Goal: Transaction & Acquisition: Obtain resource

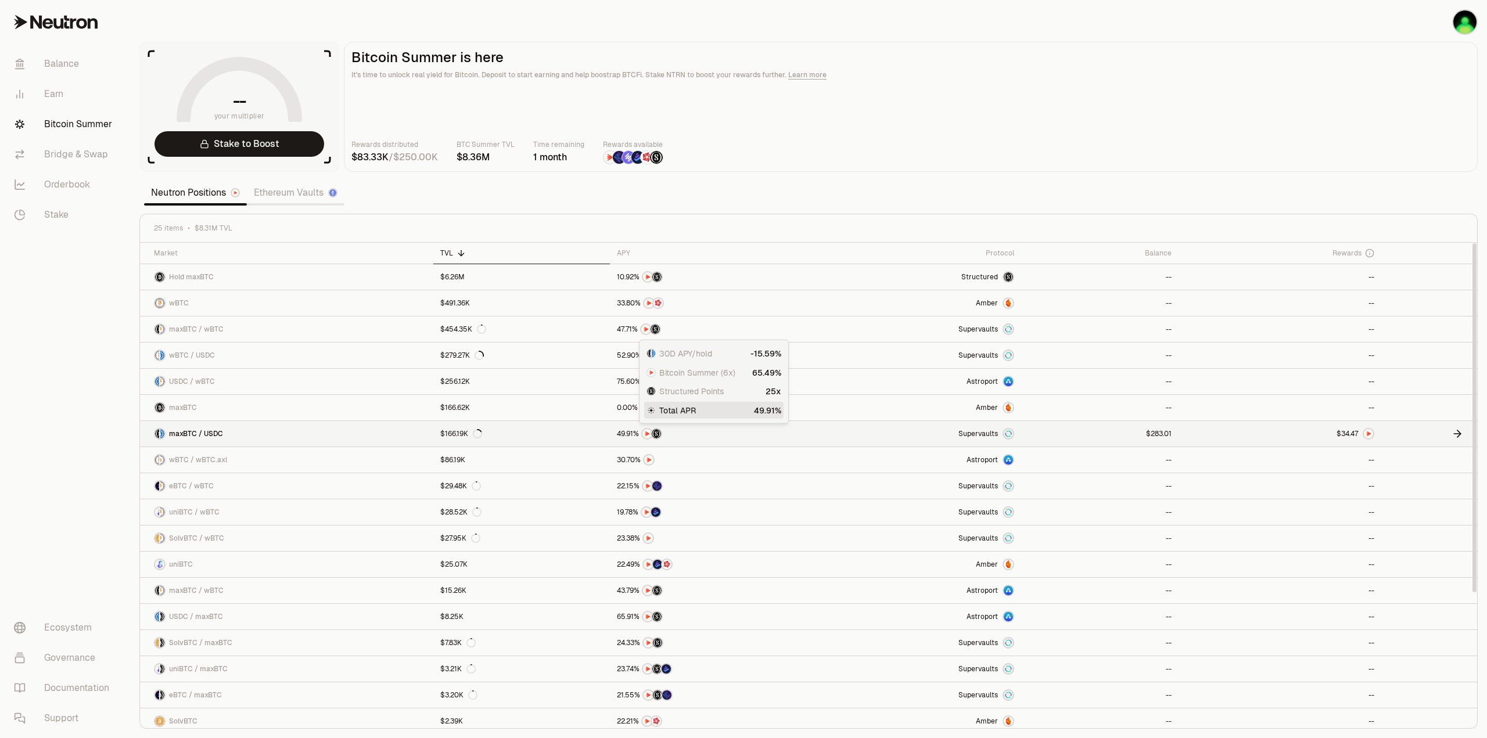
click at [558, 433] on link "$166.19K" at bounding box center [521, 434] width 177 height 26
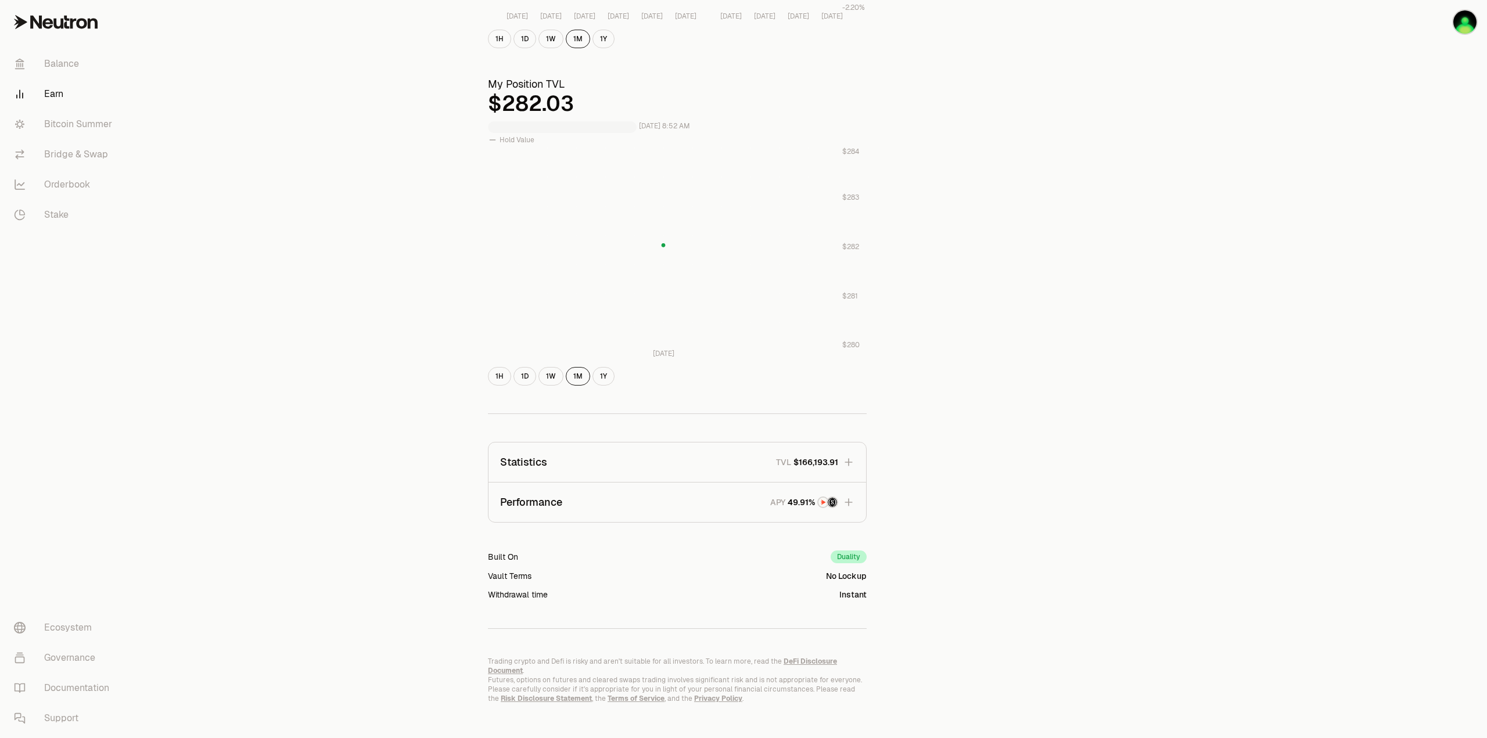
scroll to position [352, 0]
click at [594, 462] on button "Statistics TVL $166,193.91" at bounding box center [676, 460] width 377 height 39
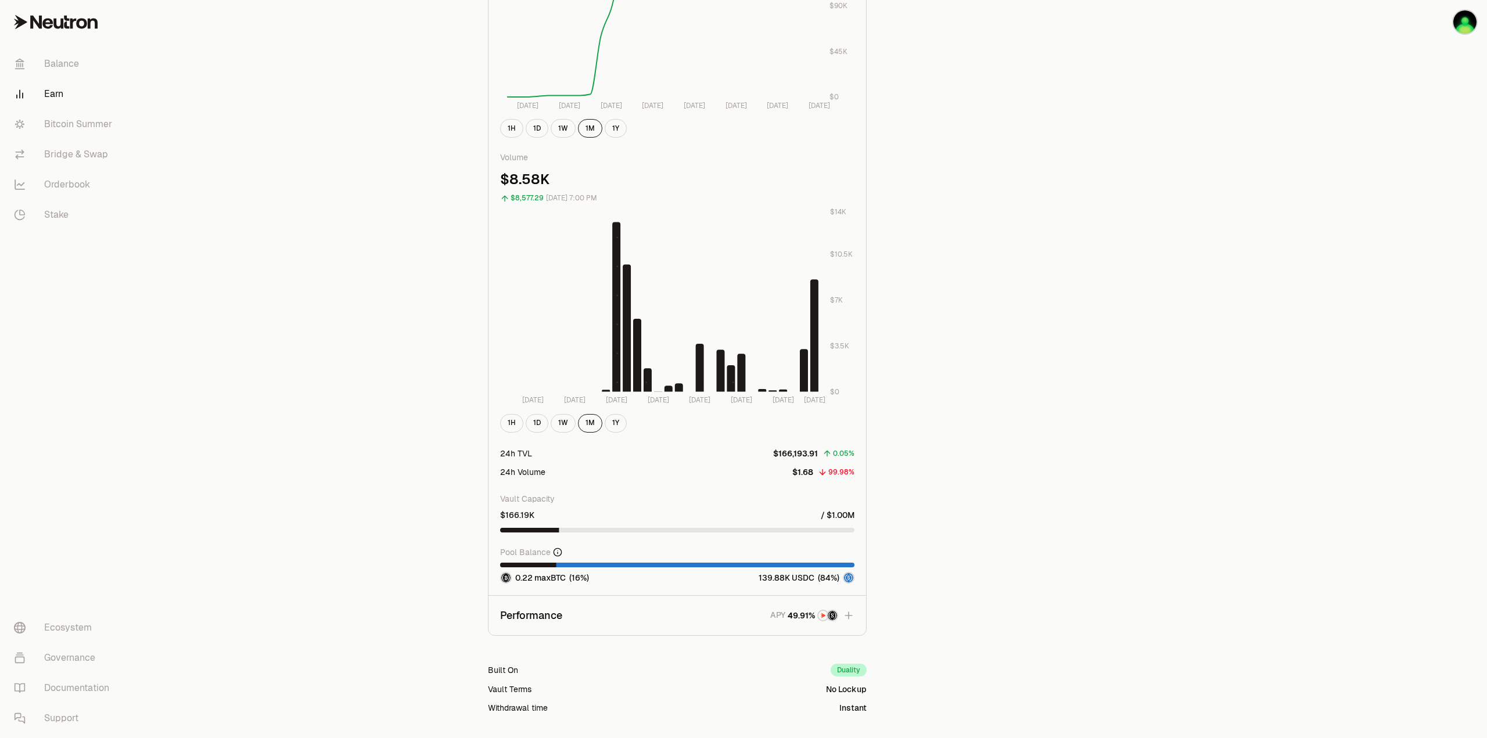
scroll to position [1102, 0]
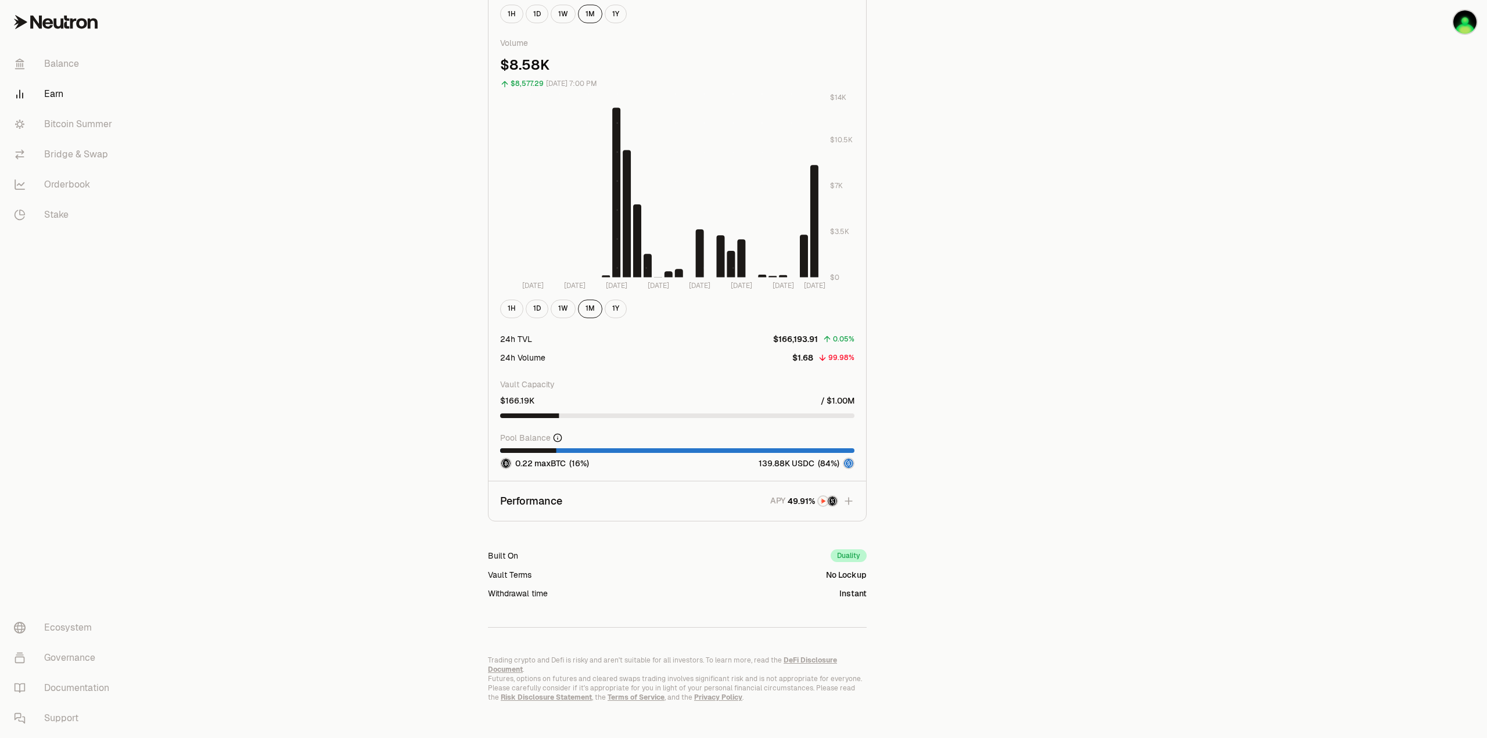
click at [851, 501] on icon "button" at bounding box center [849, 501] width 12 height 12
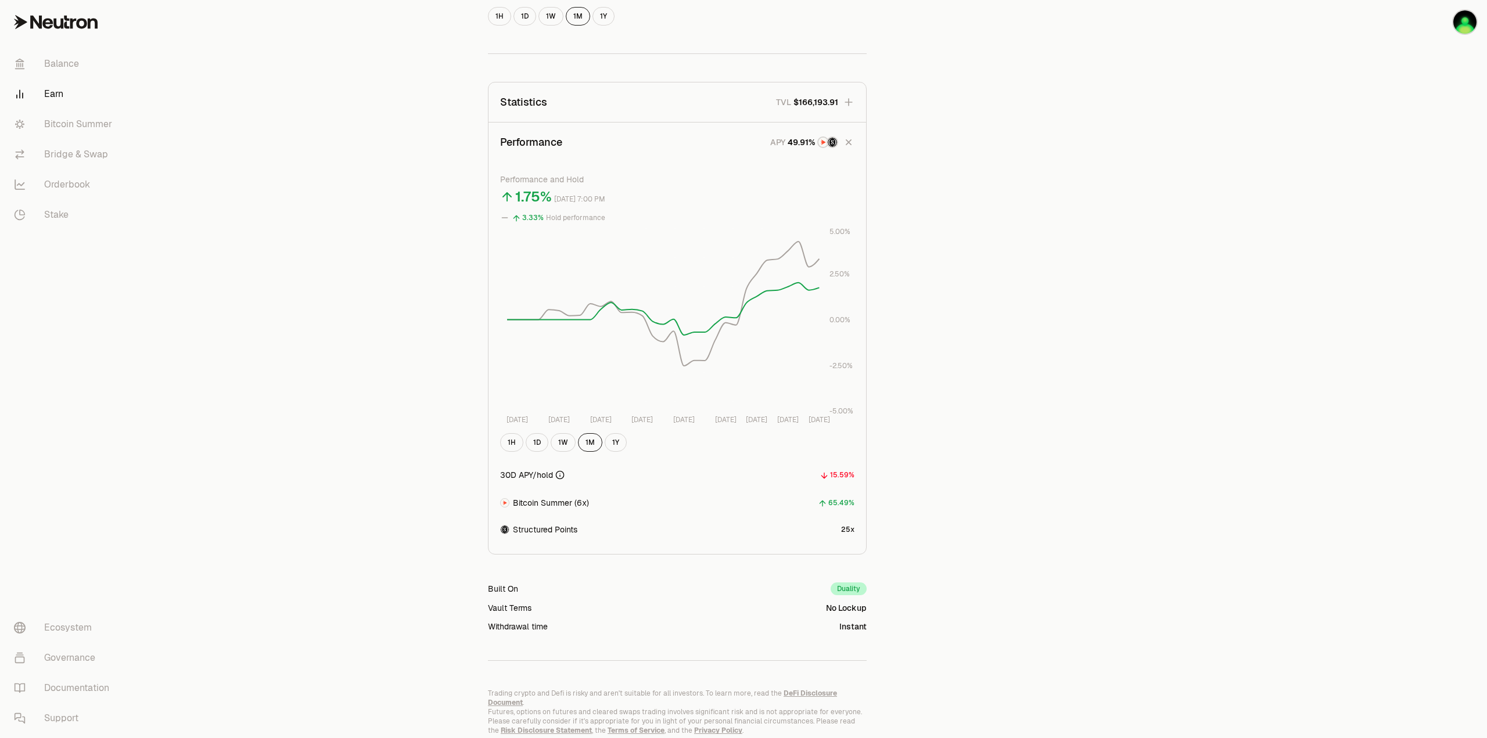
scroll to position [686, 0]
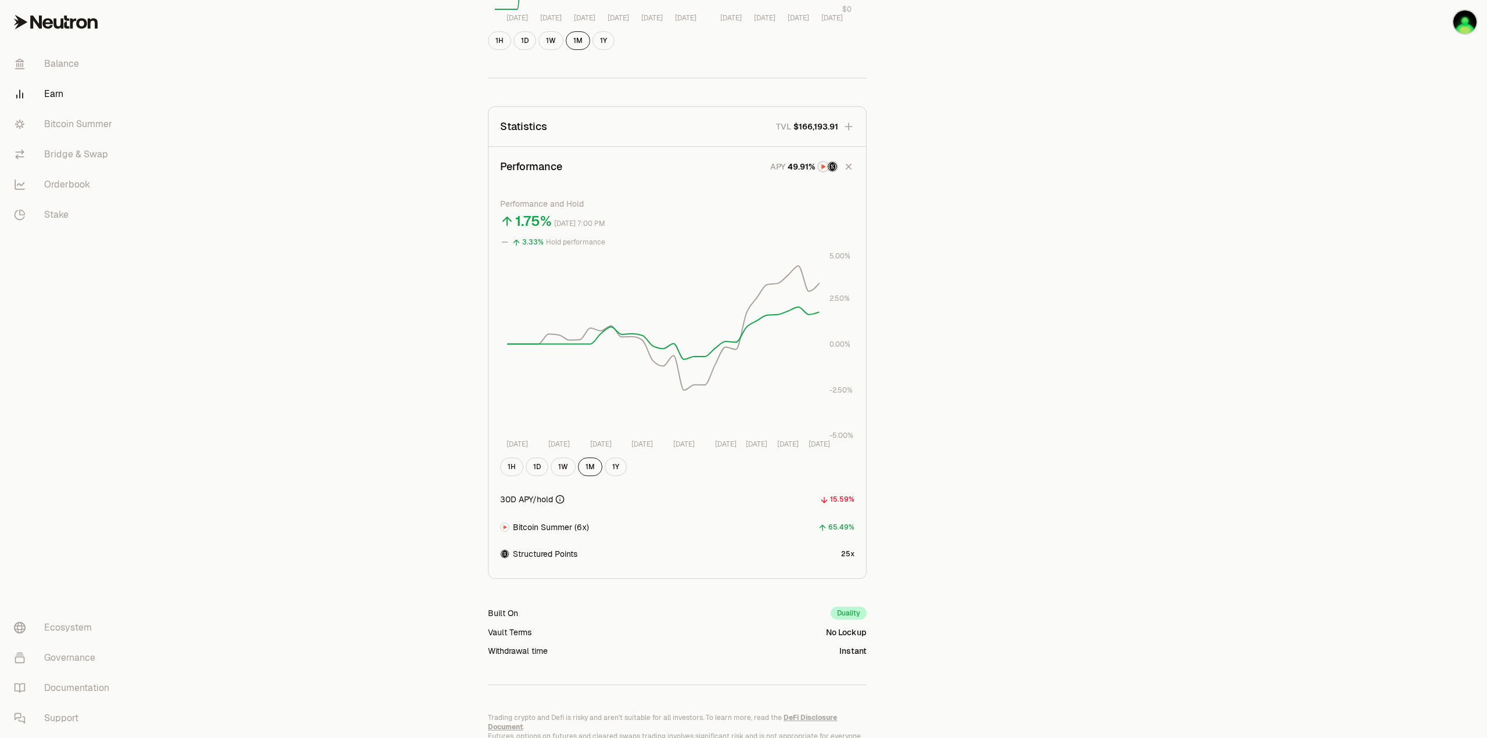
click at [585, 122] on button "Statistics TVL $166,193.91" at bounding box center [676, 126] width 377 height 39
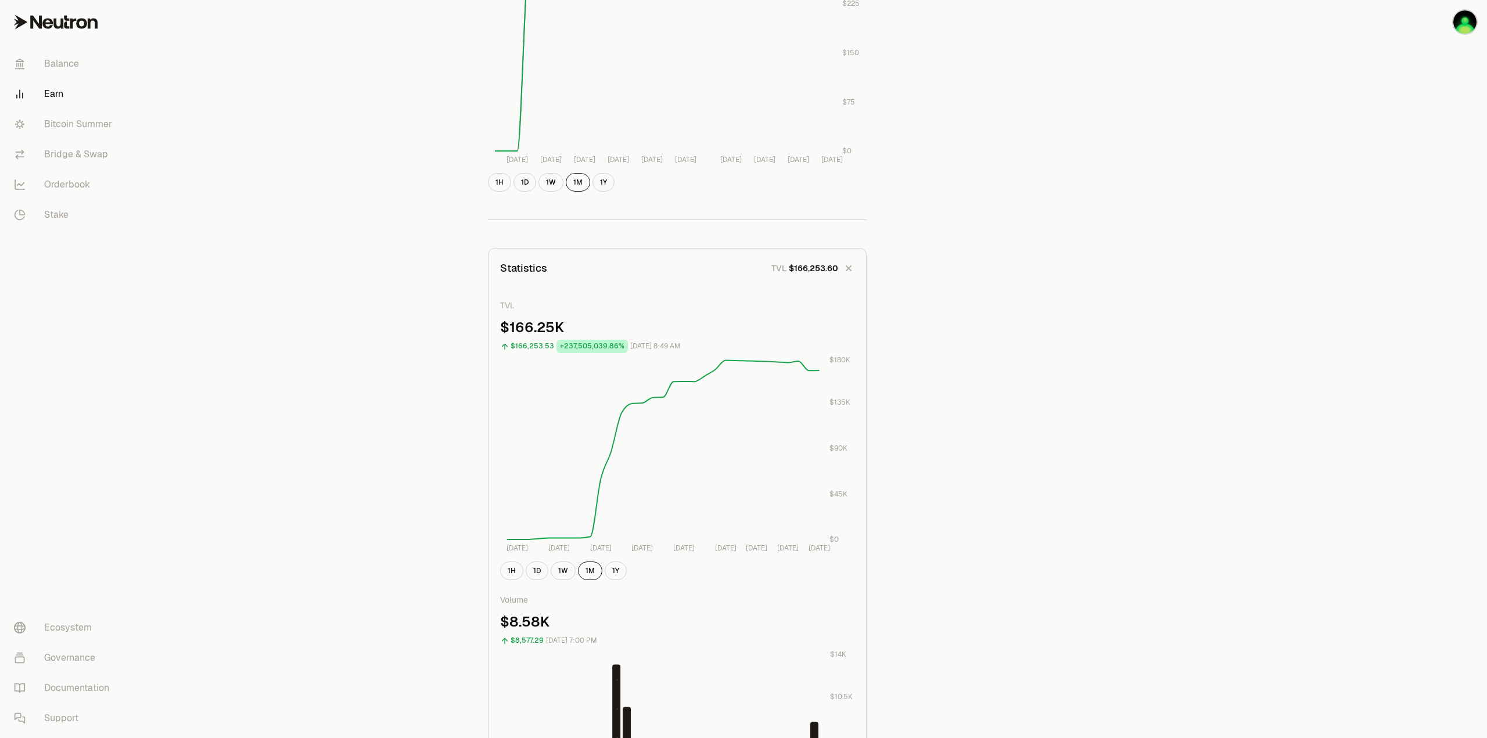
scroll to position [0, 0]
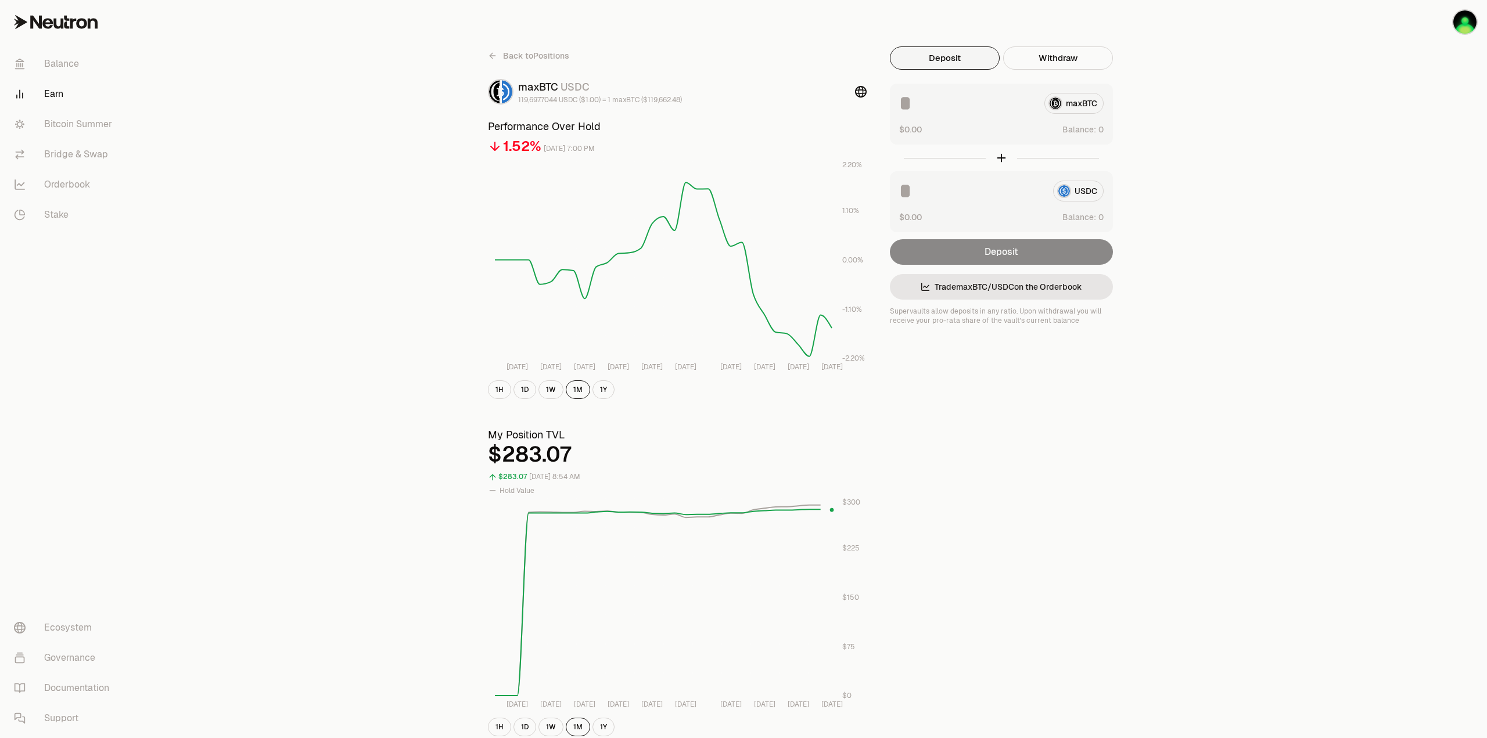
drag, startPoint x: 416, startPoint y: 526, endPoint x: 447, endPoint y: 301, distance: 226.9
click at [495, 56] on icon at bounding box center [492, 55] width 9 height 9
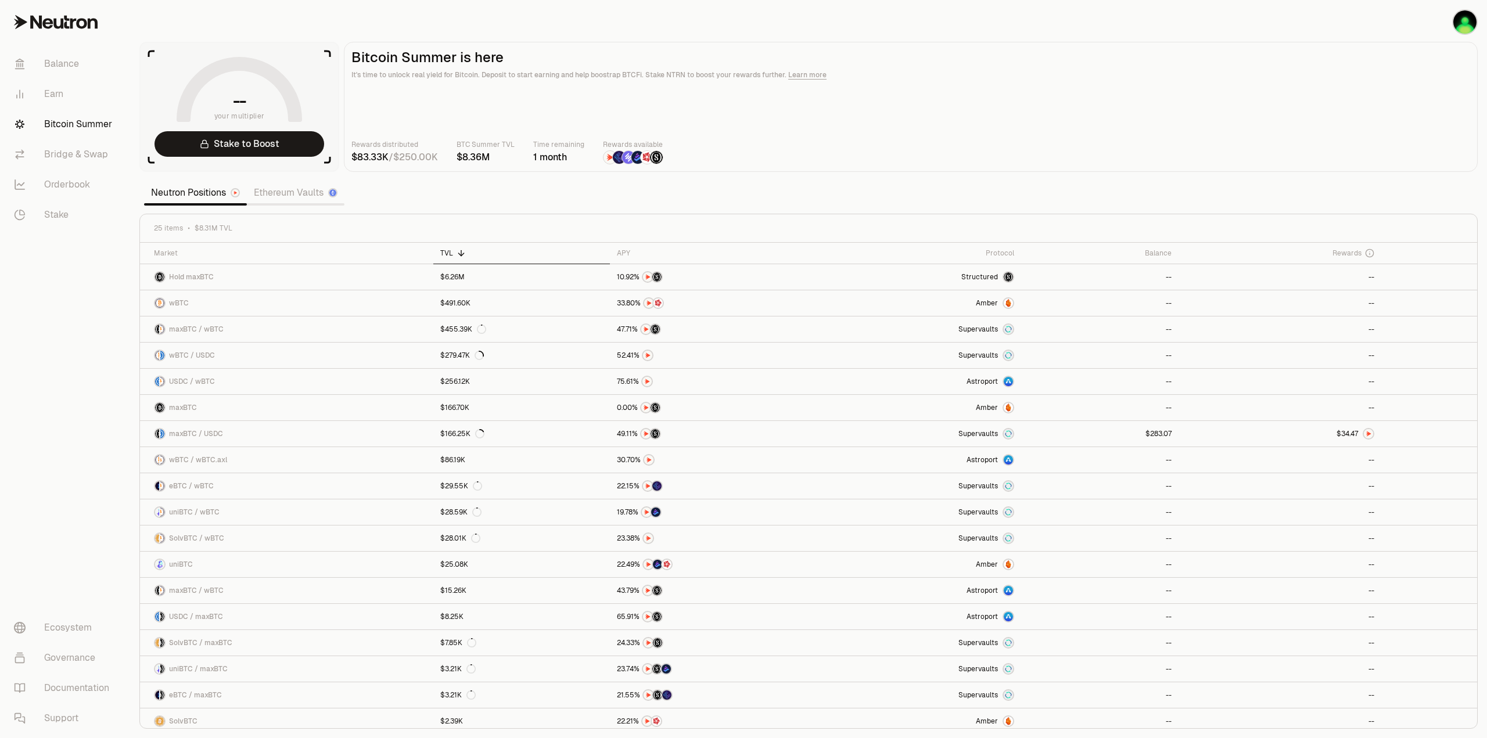
click at [818, 172] on section "-- your multiplier Stake to Boost Bitcoin Summer is here It's time to unlock re…" at bounding box center [808, 369] width 1357 height 738
click at [296, 186] on link "Ethereum Vaults" at bounding box center [296, 192] width 98 height 23
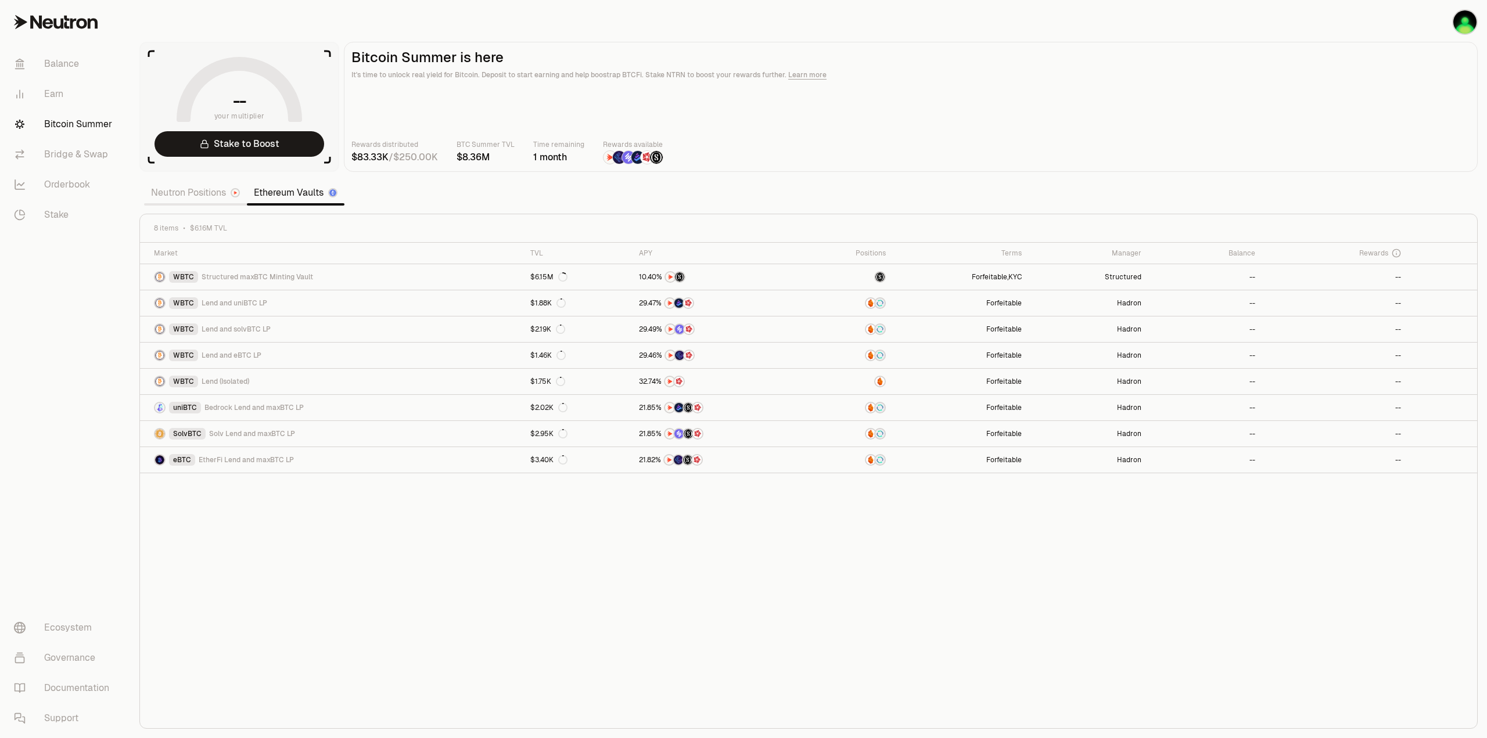
click at [189, 193] on link "Neutron Positions" at bounding box center [195, 192] width 103 height 23
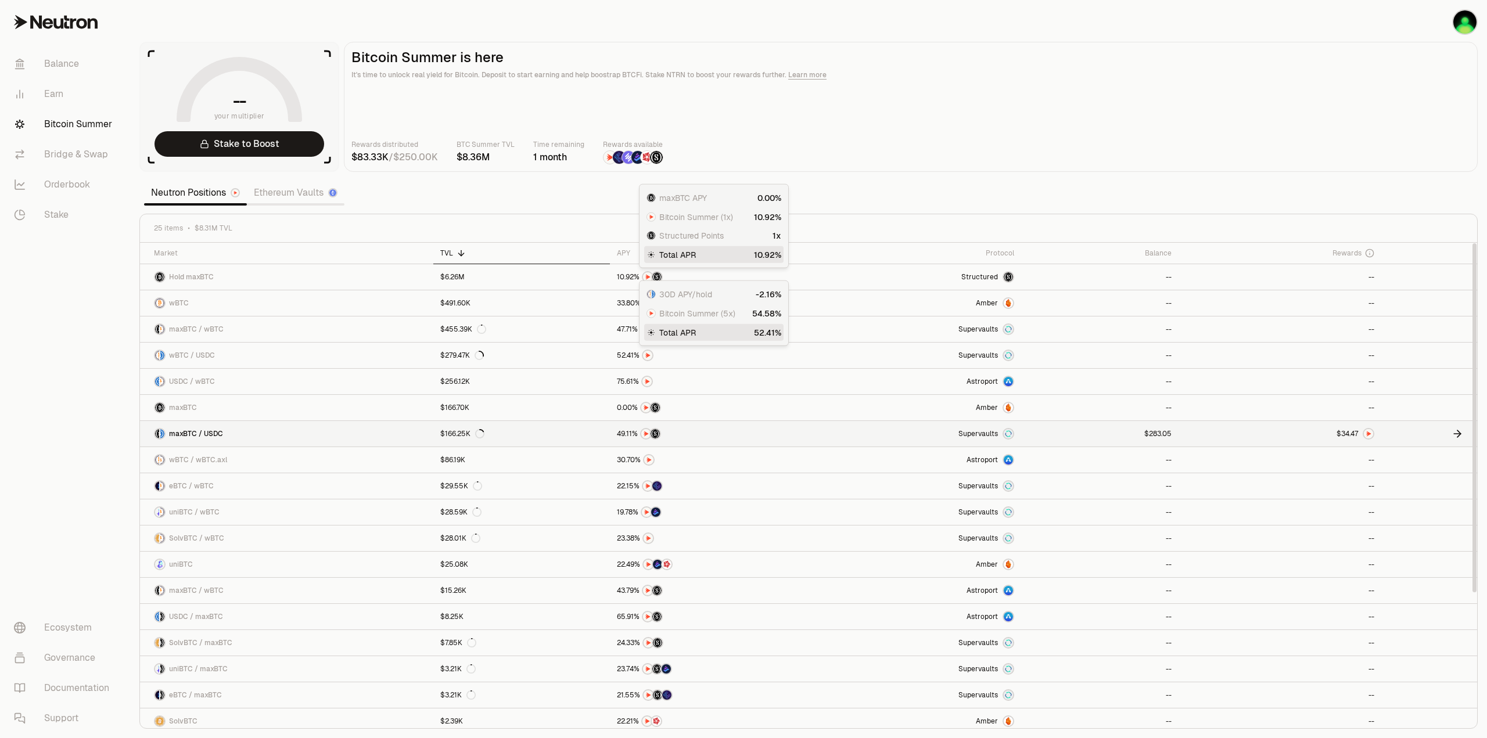
drag, startPoint x: 630, startPoint y: 250, endPoint x: 855, endPoint y: 351, distance: 247.2
click at [630, 250] on div "APY" at bounding box center [713, 253] width 192 height 9
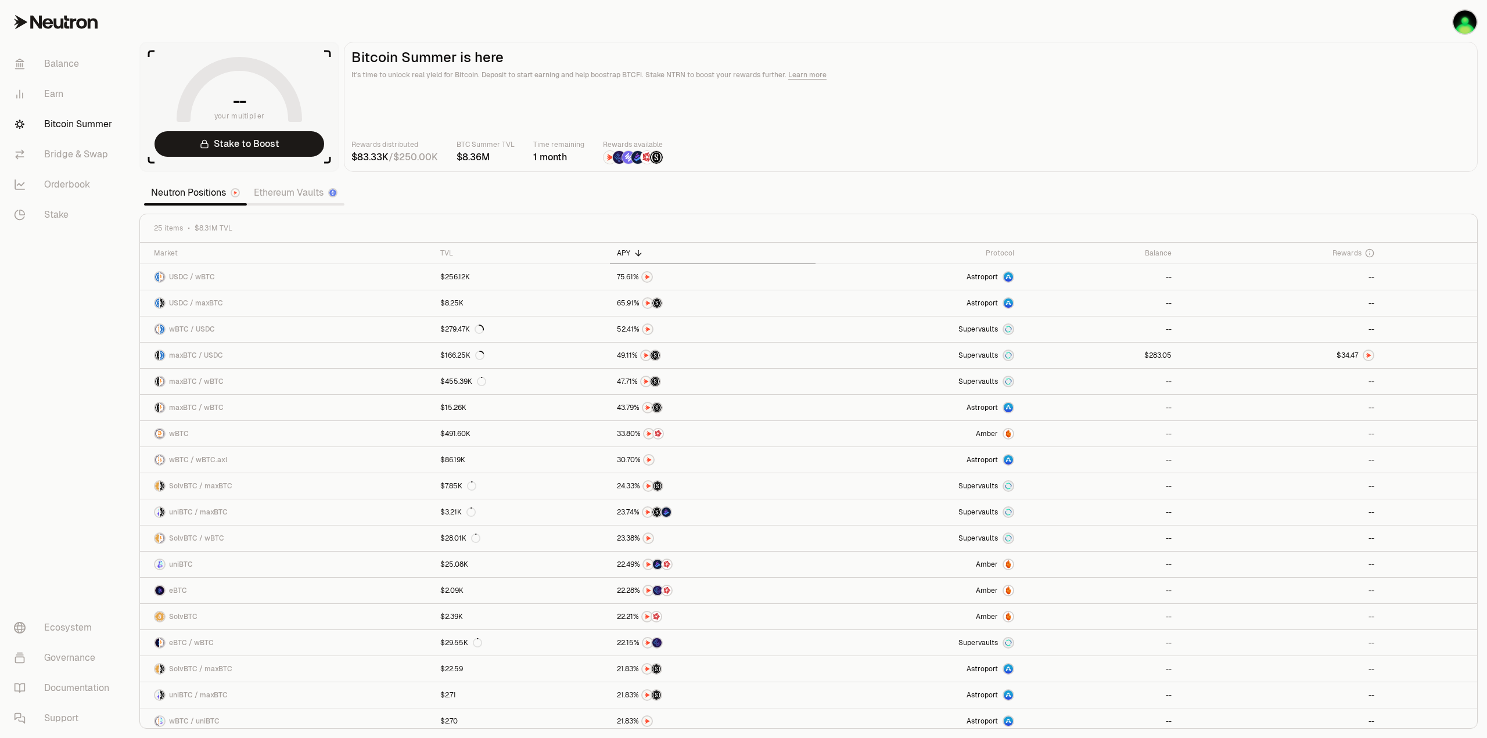
drag, startPoint x: 77, startPoint y: 335, endPoint x: 35, endPoint y: 490, distance: 160.2
click at [512, 189] on section "-- your multiplier Stake to Boost Bitcoin Summer is here It's time to unlock re…" at bounding box center [808, 369] width 1357 height 738
click at [224, 142] on link "Stake to Boost" at bounding box center [239, 144] width 170 height 26
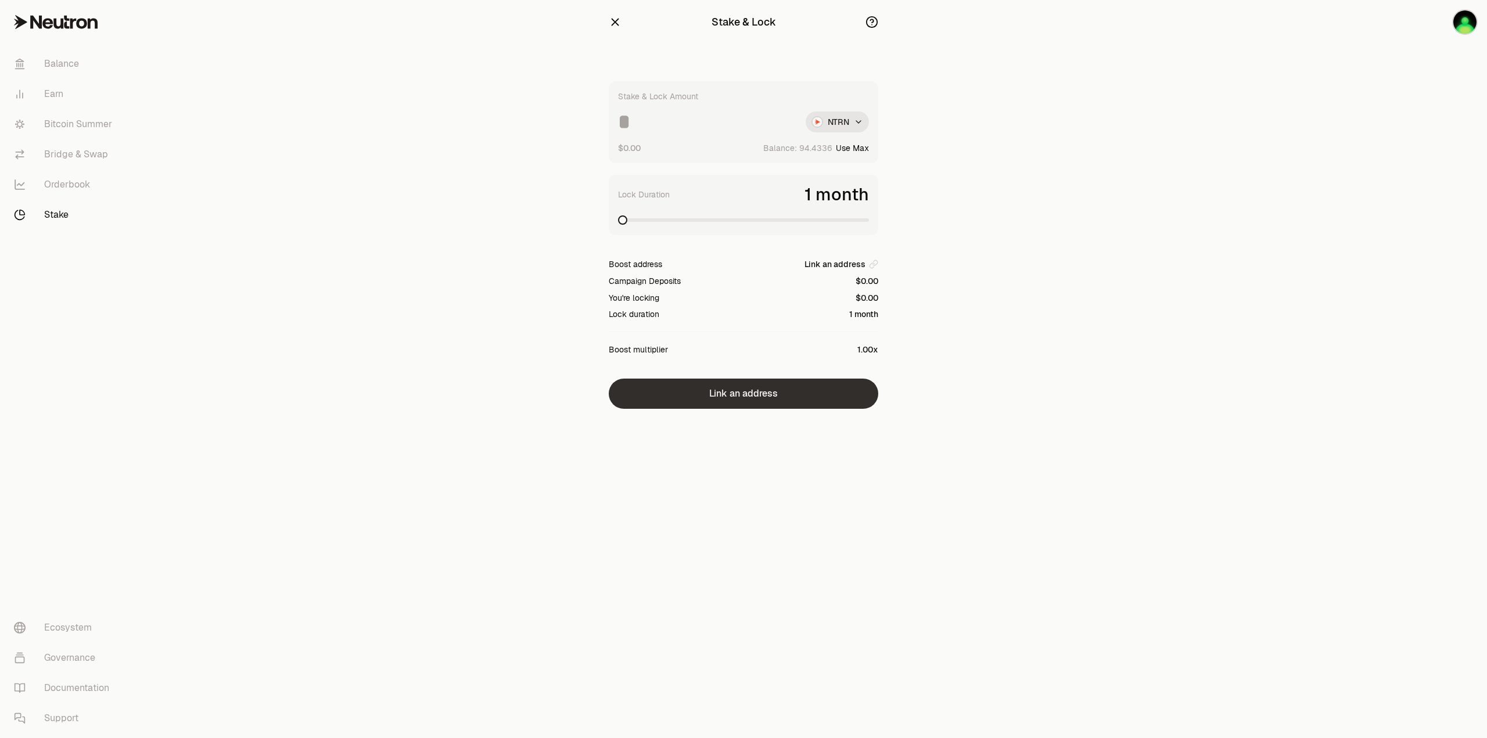
click at [678, 397] on button "Link an address" at bounding box center [743, 394] width 269 height 30
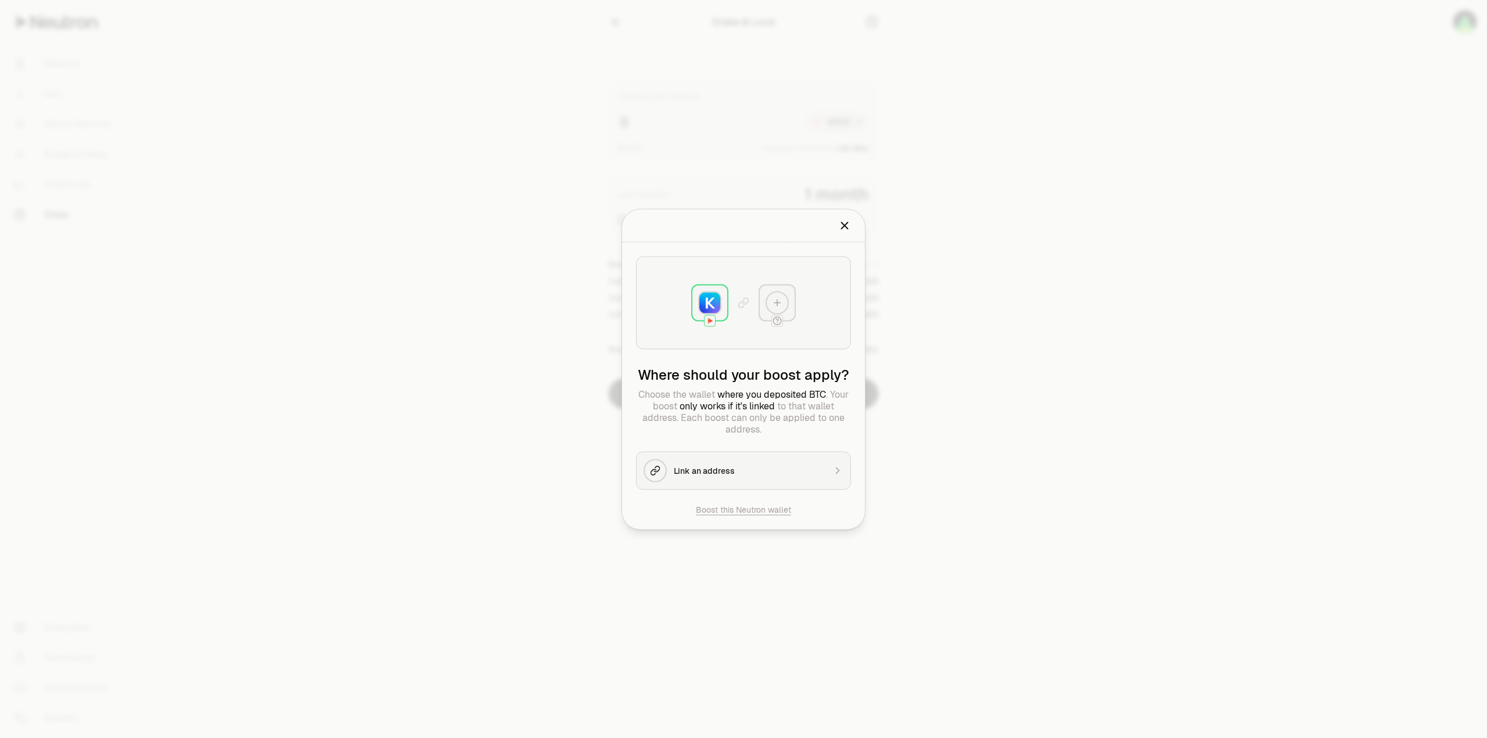
click at [756, 515] on button "Boost this Neutron wallet" at bounding box center [743, 510] width 95 height 12
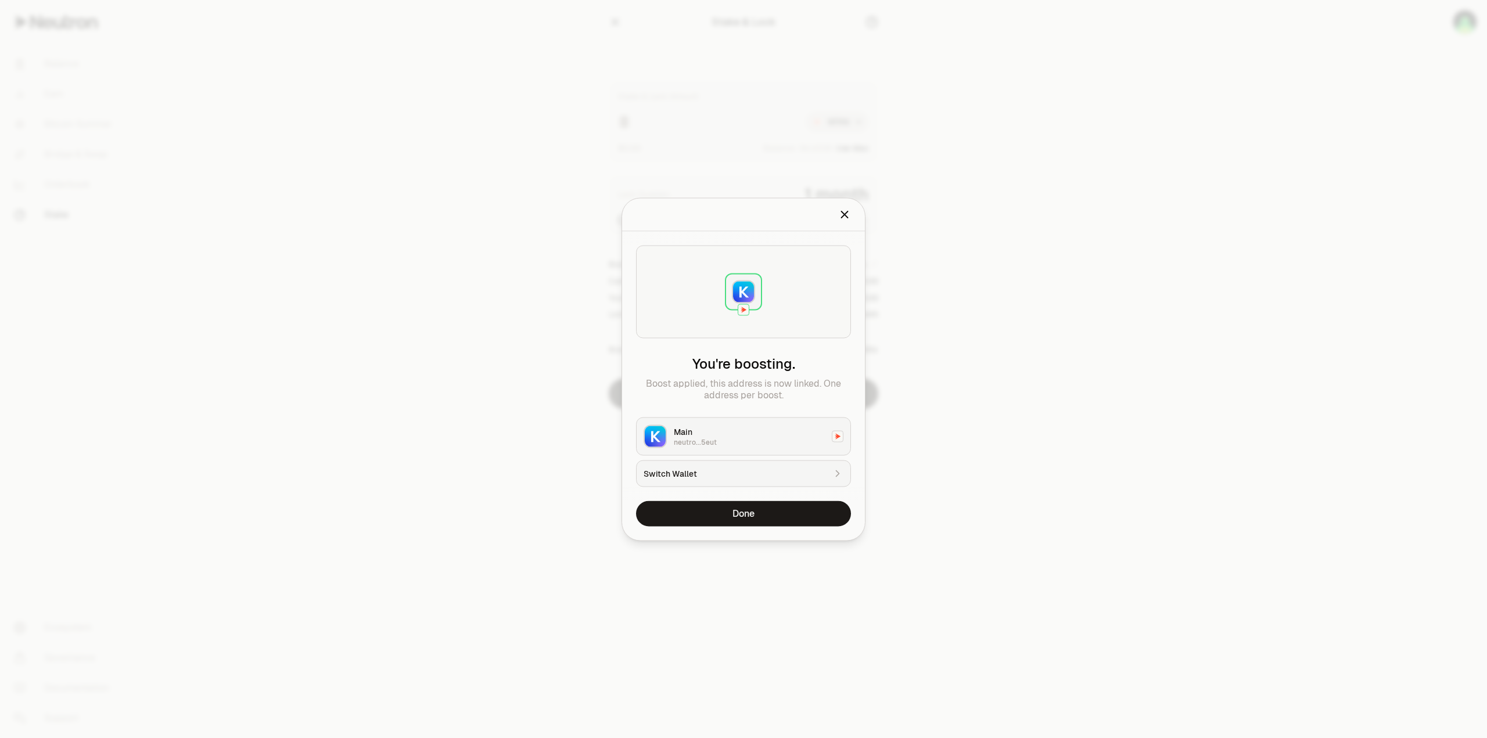
drag, startPoint x: 766, startPoint y: 510, endPoint x: 916, endPoint y: 553, distance: 156.6
click at [770, 510] on button "Done" at bounding box center [743, 514] width 215 height 26
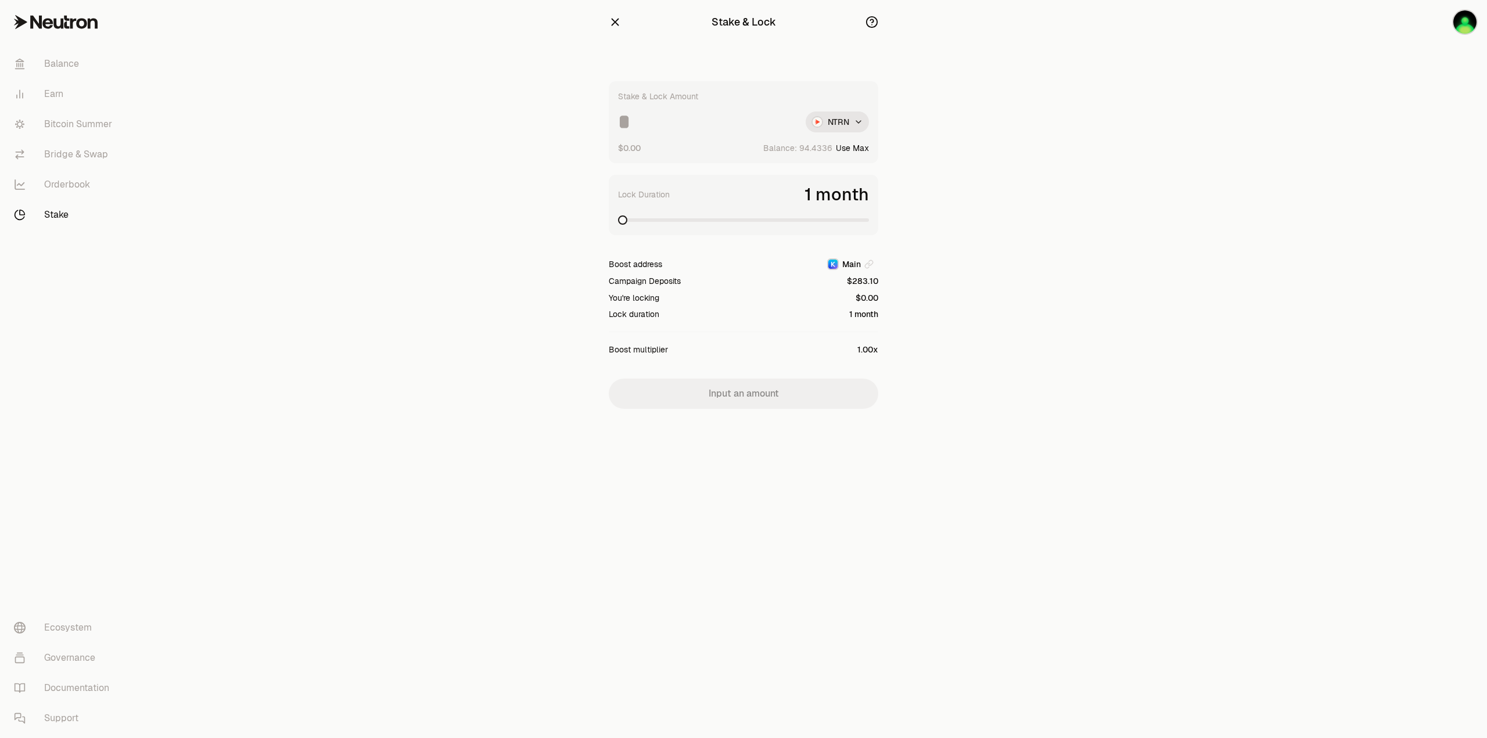
click at [692, 125] on input at bounding box center [707, 122] width 178 height 21
type input "**"
click at [618, 221] on span at bounding box center [622, 219] width 9 height 9
click at [617, 24] on icon "button" at bounding box center [616, 23] width 8 height 8
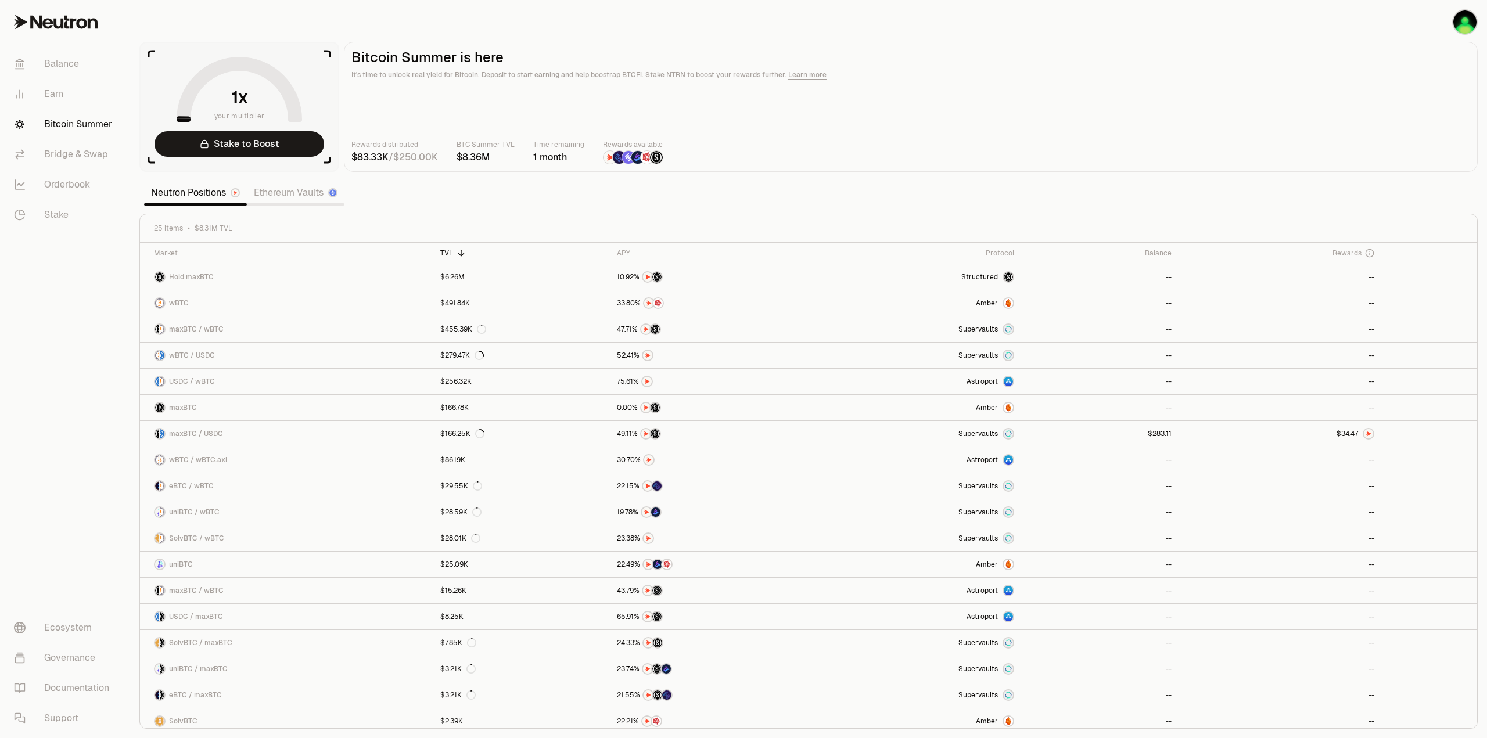
click at [889, 170] on main "Bitcoin Summer is here It's time to unlock real yield for Bitcoin. Deposit to s…" at bounding box center [911, 107] width 1134 height 130
click at [963, 174] on section "your multiplier Stake to Boost Bitcoin Summer is here It's time to unlock real …" at bounding box center [808, 369] width 1357 height 738
click at [929, 150] on div "Rewards distributed / BTC Summer TVL Time remaining 1 month Rewards available" at bounding box center [910, 152] width 1119 height 26
